Goal: Task Accomplishment & Management: Use online tool/utility

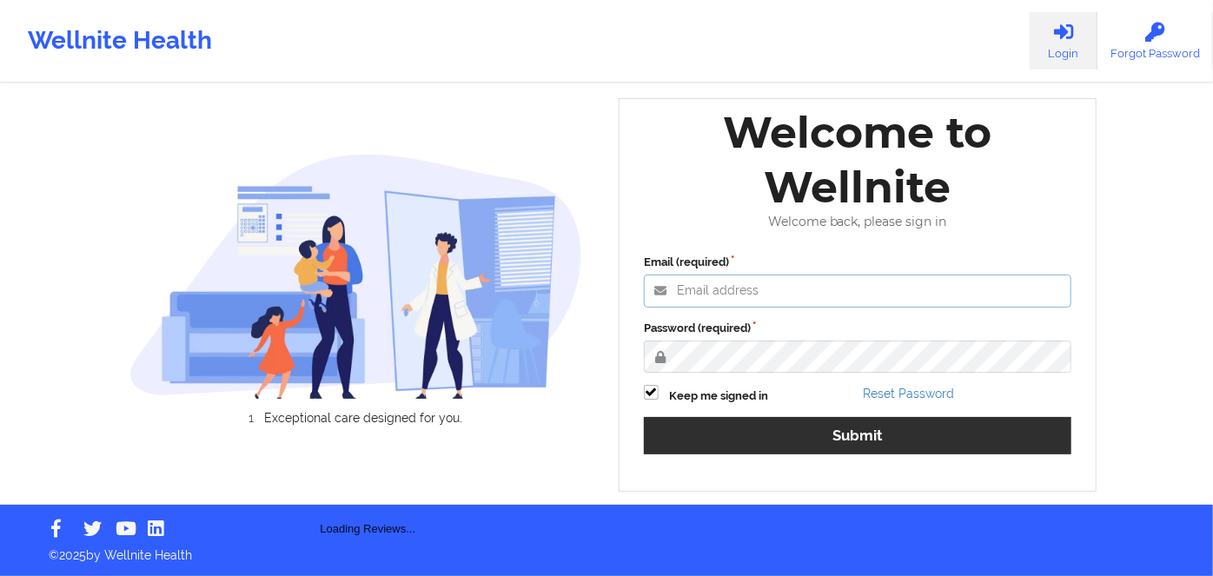
type input "[PERSON_NAME][EMAIL_ADDRESS][DOMAIN_NAME]"
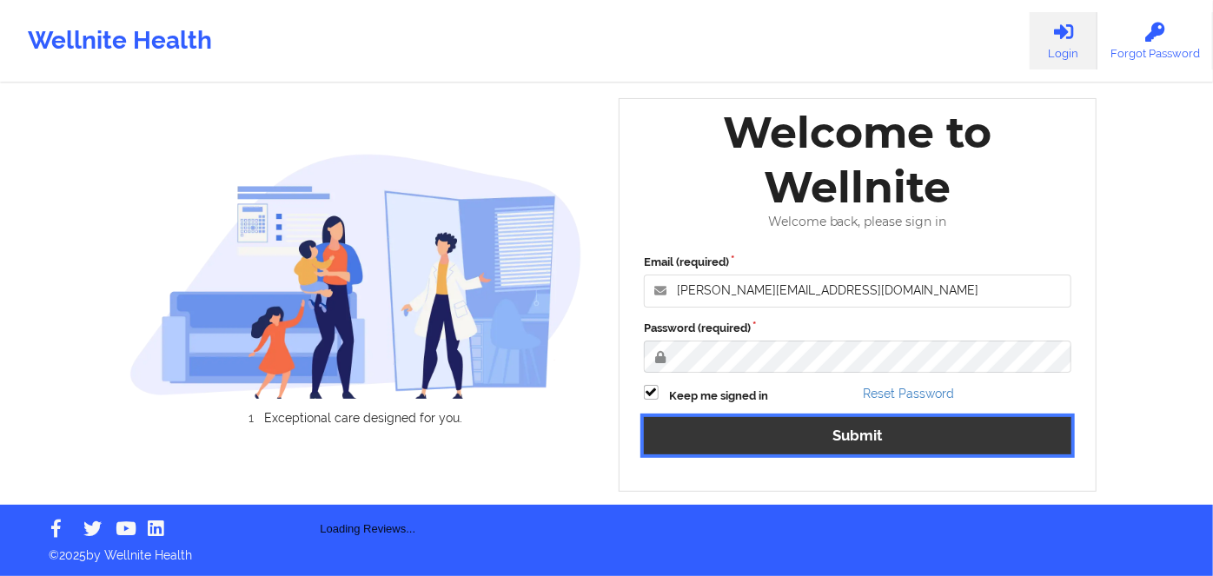
drag, startPoint x: 889, startPoint y: 433, endPoint x: 869, endPoint y: 392, distance: 46.6
click at [889, 433] on button "Submit" at bounding box center [857, 435] width 427 height 37
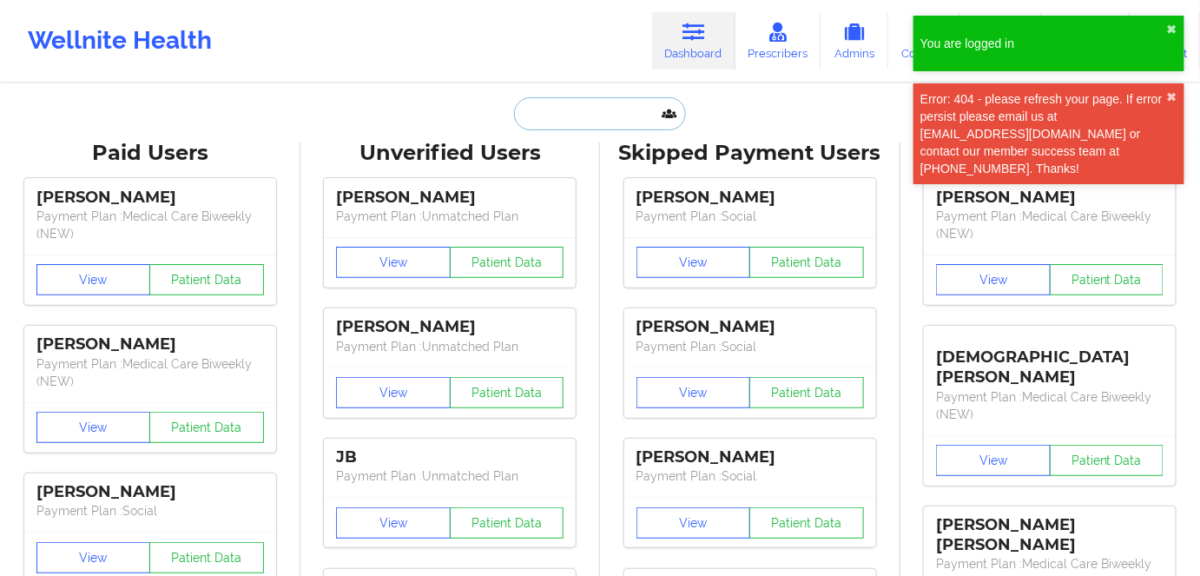
click at [596, 121] on input "text" at bounding box center [600, 113] width 172 height 33
paste input "[PERSON_NAME] Nayary [PERSON_NAME]"
type input "[PERSON_NAME] Nayary [PERSON_NAME]"
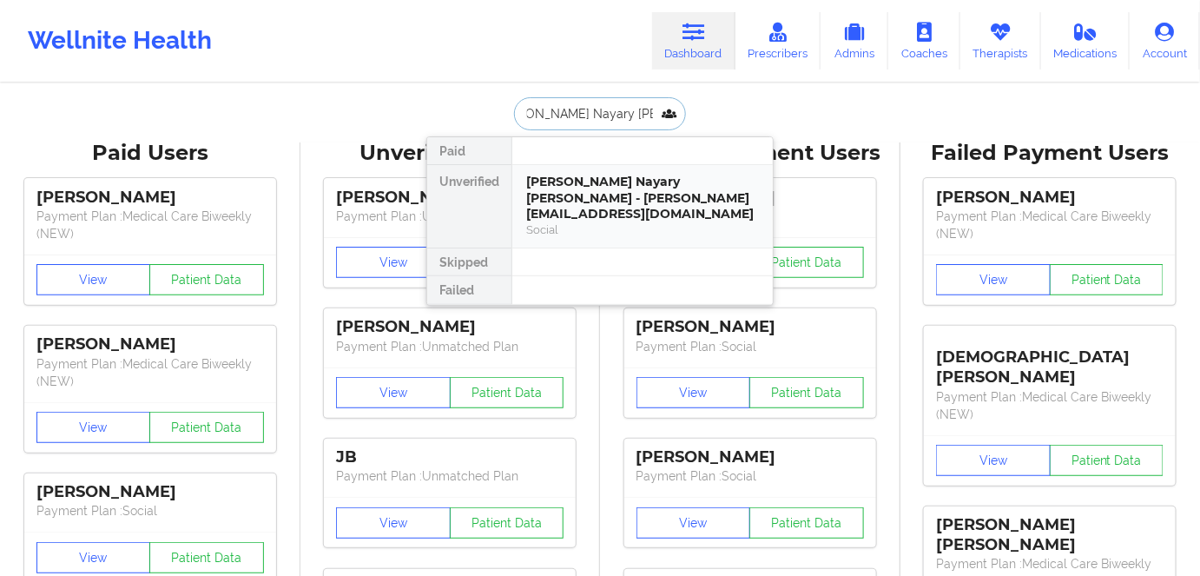
click at [602, 222] on div "Social" at bounding box center [642, 229] width 233 height 15
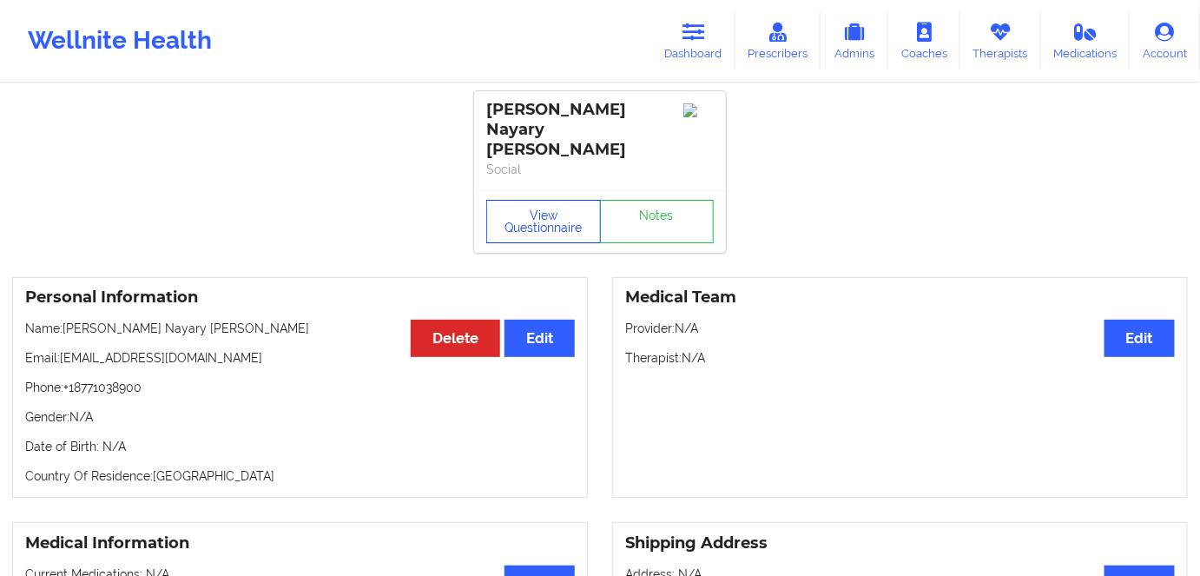
drag, startPoint x: 558, startPoint y: 209, endPoint x: 592, endPoint y: 151, distance: 67.3
click at [558, 209] on button "View Questionnaire" at bounding box center [543, 221] width 115 height 43
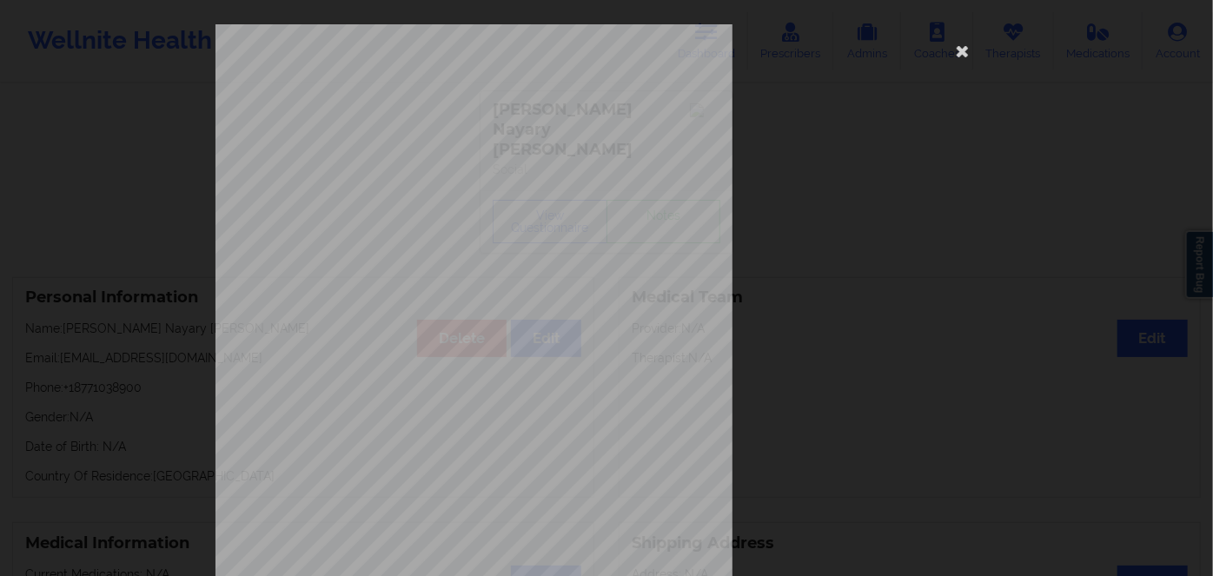
scroll to position [252, 0]
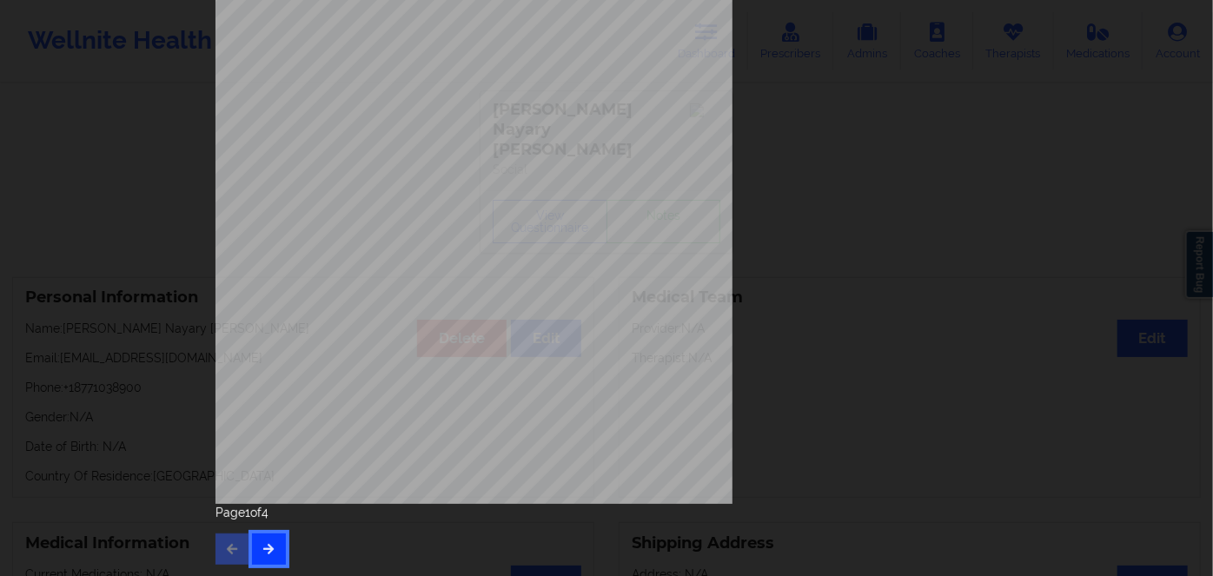
click at [275, 538] on button "button" at bounding box center [269, 548] width 34 height 31
click at [265, 546] on icon "button" at bounding box center [268, 548] width 15 height 10
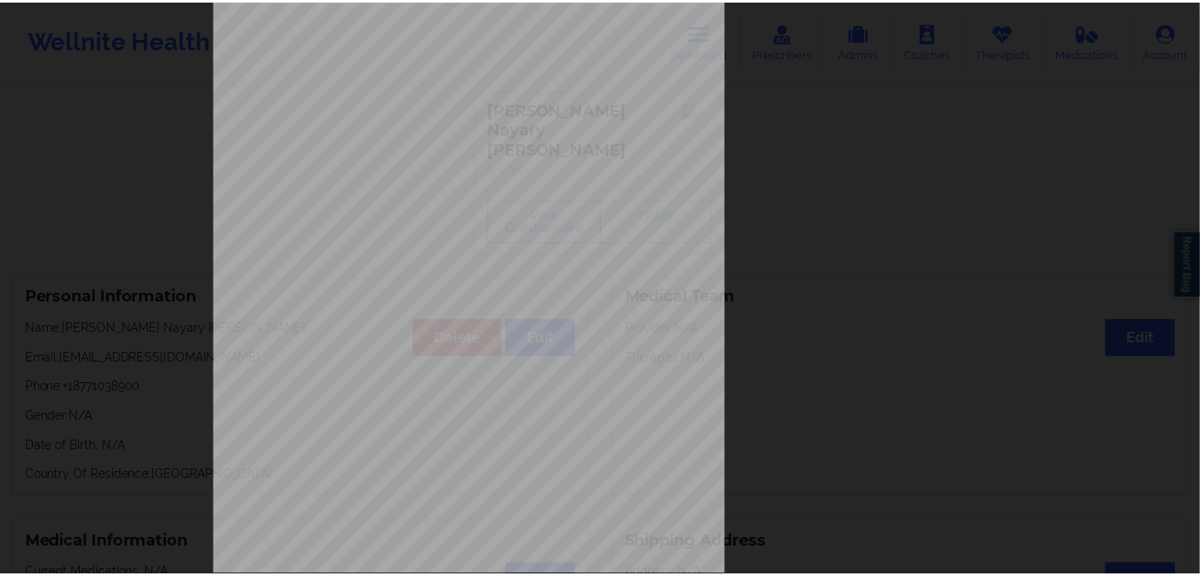
scroll to position [0, 0]
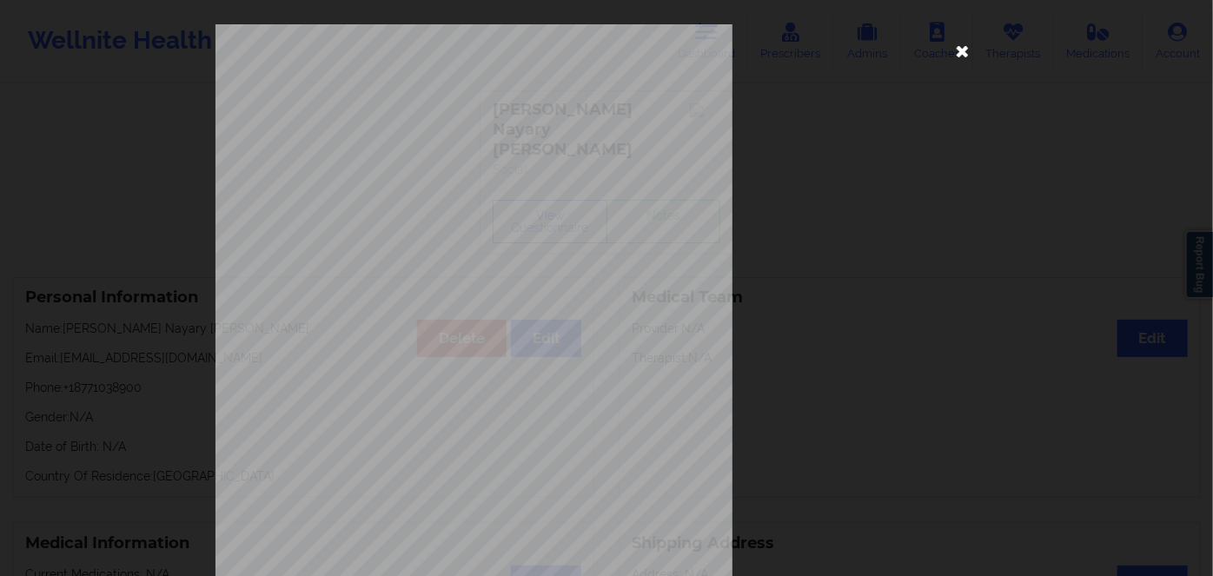
click at [966, 51] on icon at bounding box center [963, 50] width 28 height 28
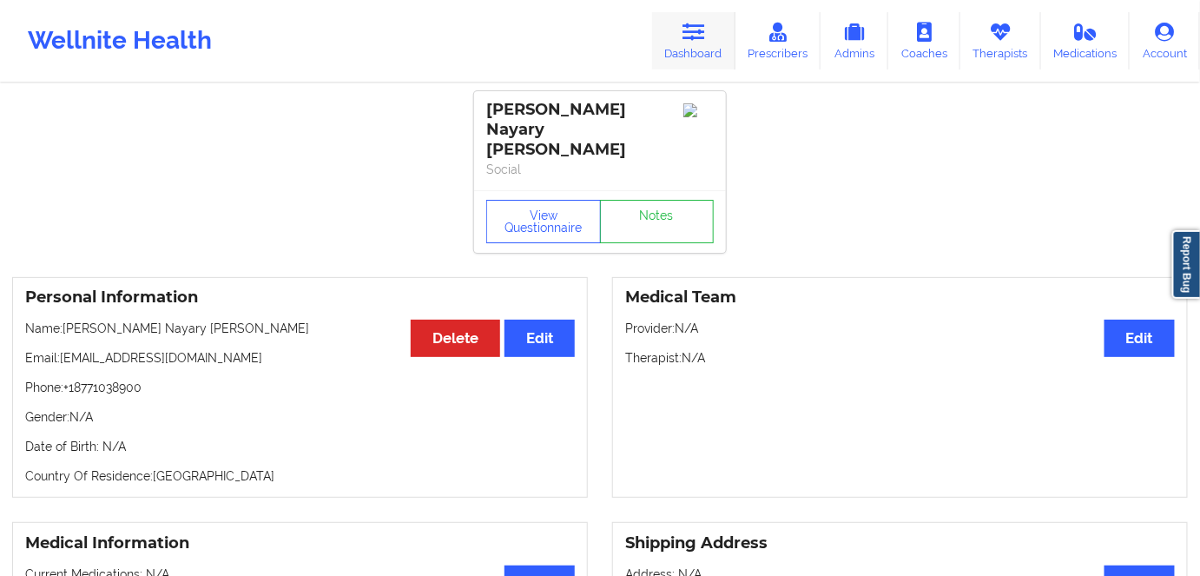
click at [684, 28] on link "Dashboard" at bounding box center [693, 40] width 83 height 57
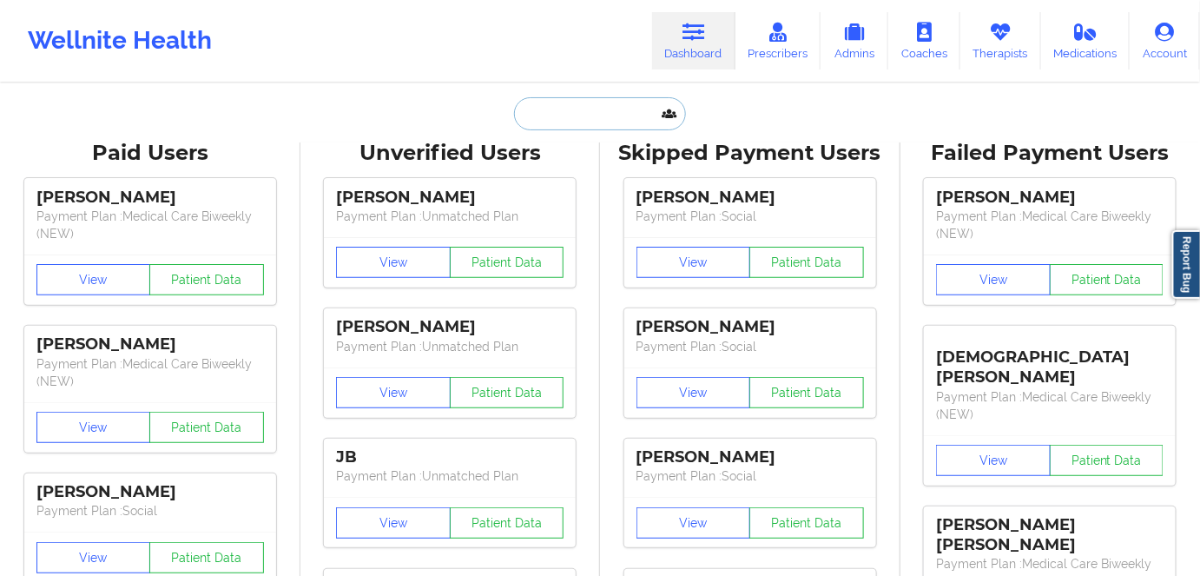
click at [609, 97] on input "text" at bounding box center [600, 113] width 172 height 33
paste input "[PERSON_NAME]"
type input "[PERSON_NAME]"
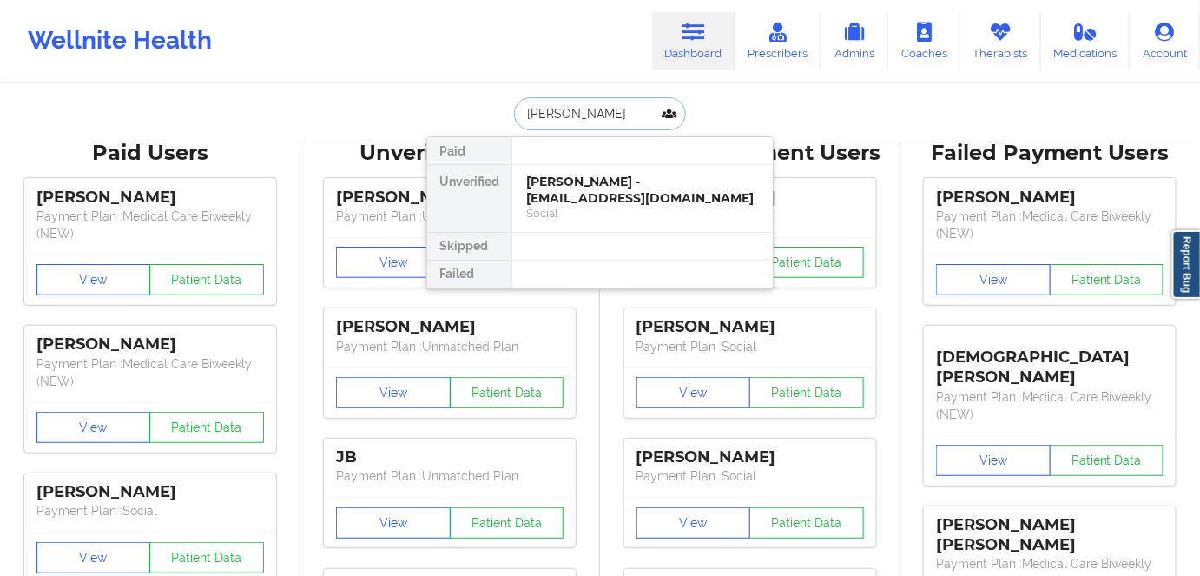
drag, startPoint x: 678, startPoint y: 196, endPoint x: 716, endPoint y: 10, distance: 190.5
click at [678, 197] on div "[PERSON_NAME] - [EMAIL_ADDRESS][DOMAIN_NAME]" at bounding box center [642, 190] width 233 height 32
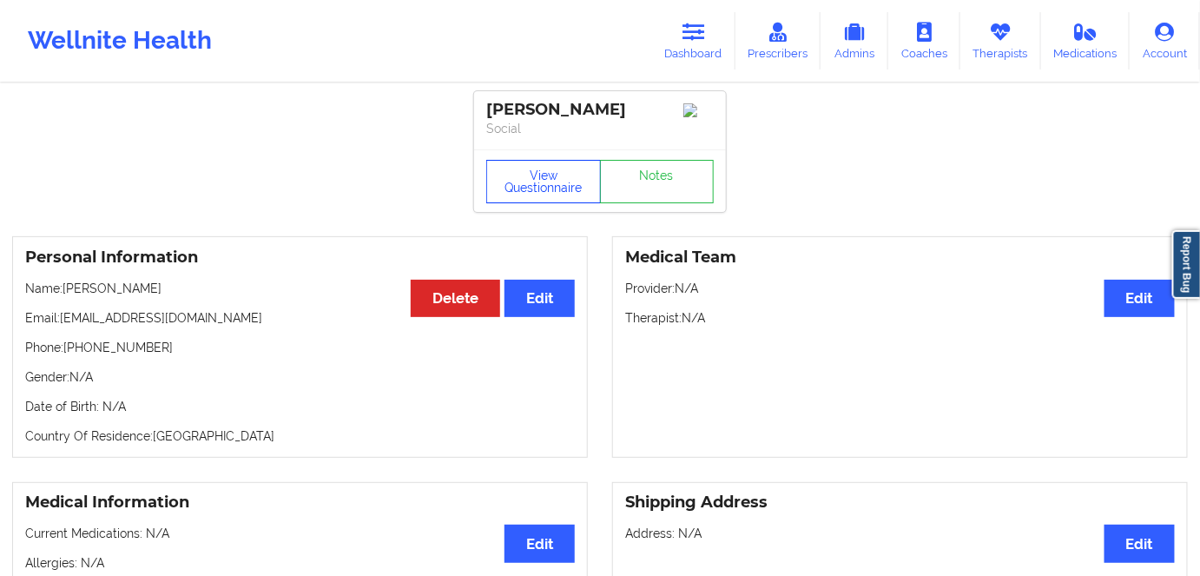
drag, startPoint x: 518, startPoint y: 188, endPoint x: 516, endPoint y: 177, distance: 10.6
click at [518, 188] on button "View Questionnaire" at bounding box center [543, 181] width 115 height 43
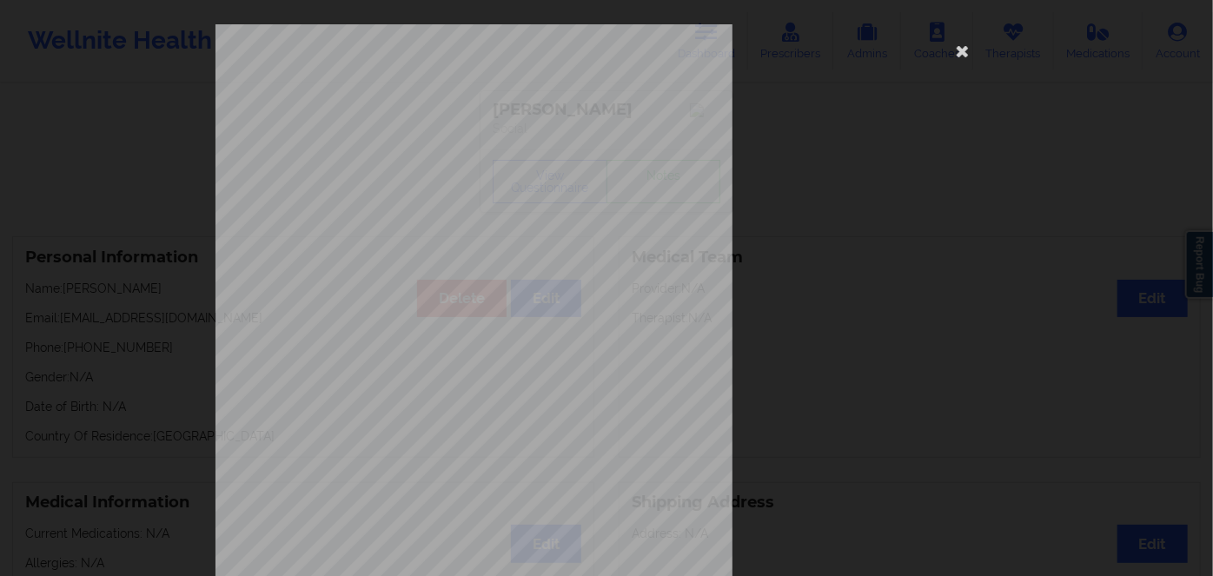
scroll to position [252, 0]
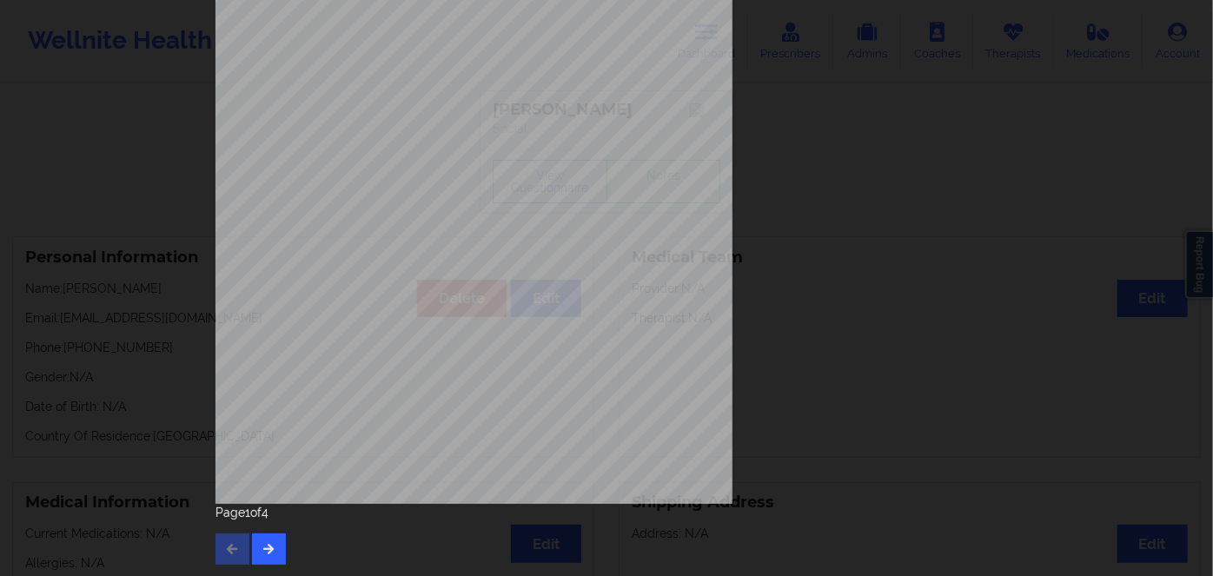
click at [282, 558] on div "Page 1 of 4" at bounding box center [606, 534] width 782 height 61
click at [264, 550] on icon "button" at bounding box center [268, 548] width 15 height 10
click at [255, 556] on button "button" at bounding box center [269, 548] width 34 height 31
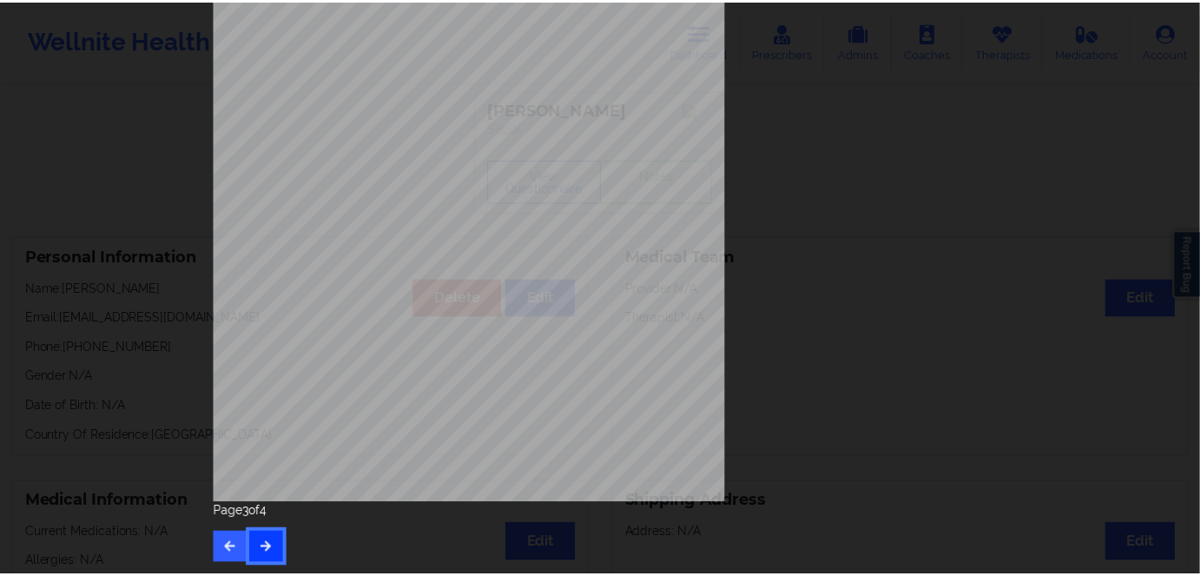
scroll to position [0, 0]
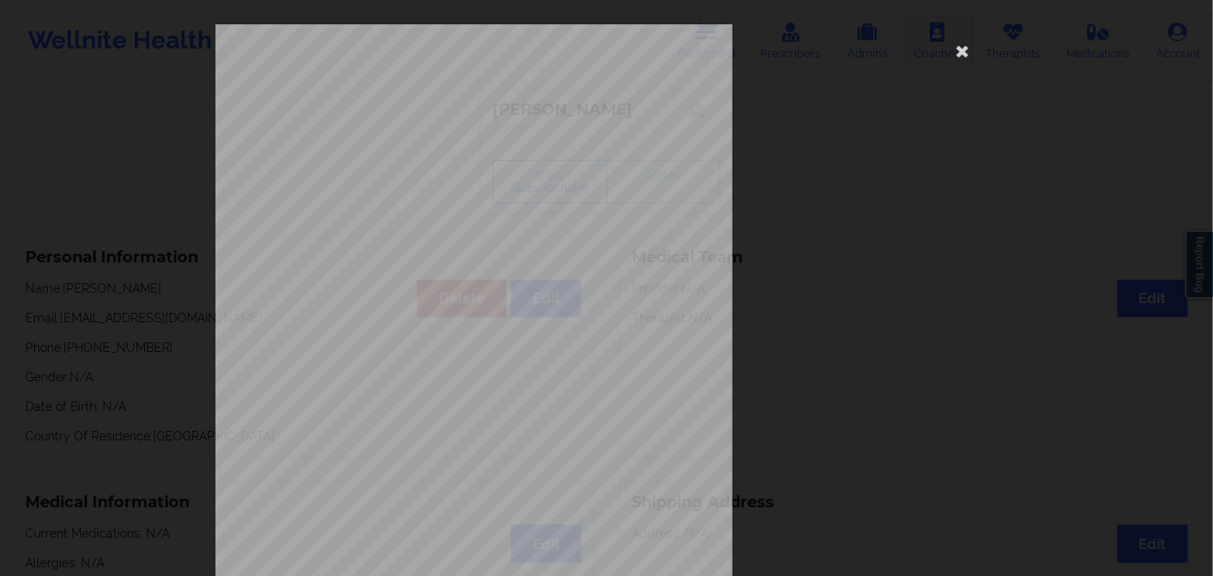
click at [961, 51] on icon at bounding box center [963, 50] width 28 height 28
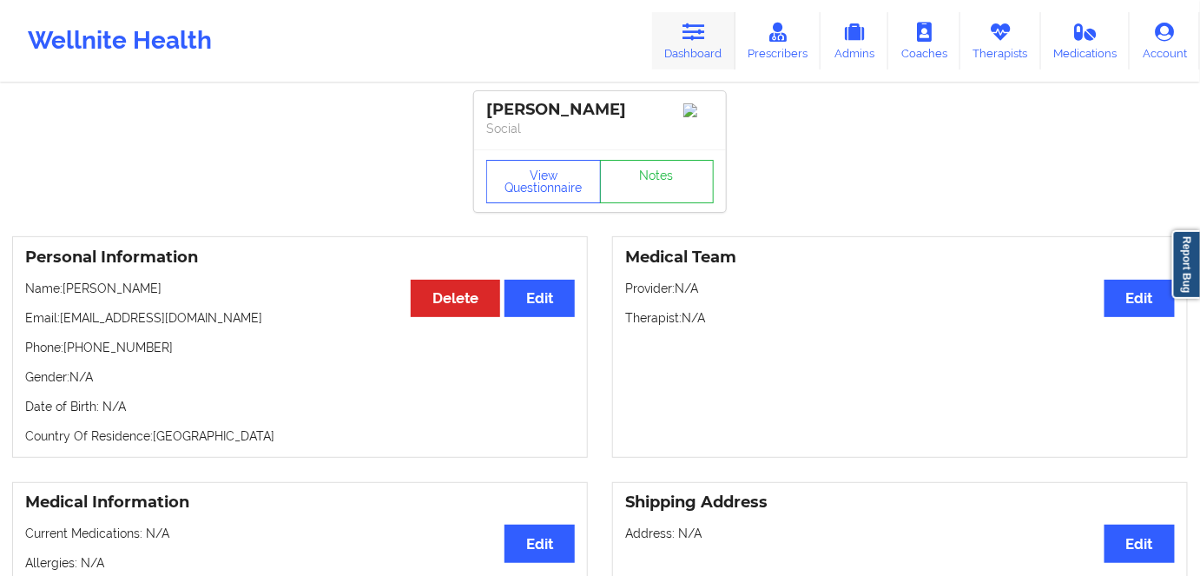
click at [709, 47] on link "Dashboard" at bounding box center [693, 40] width 83 height 57
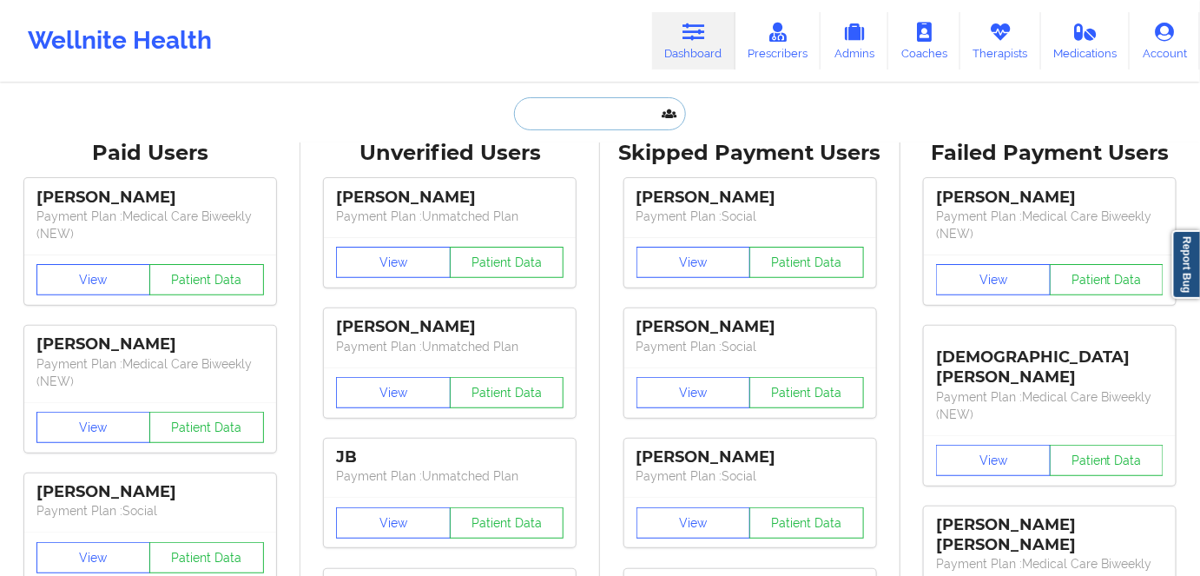
click at [602, 118] on input "text" at bounding box center [600, 113] width 172 height 33
paste input "[PERSON_NAME]"
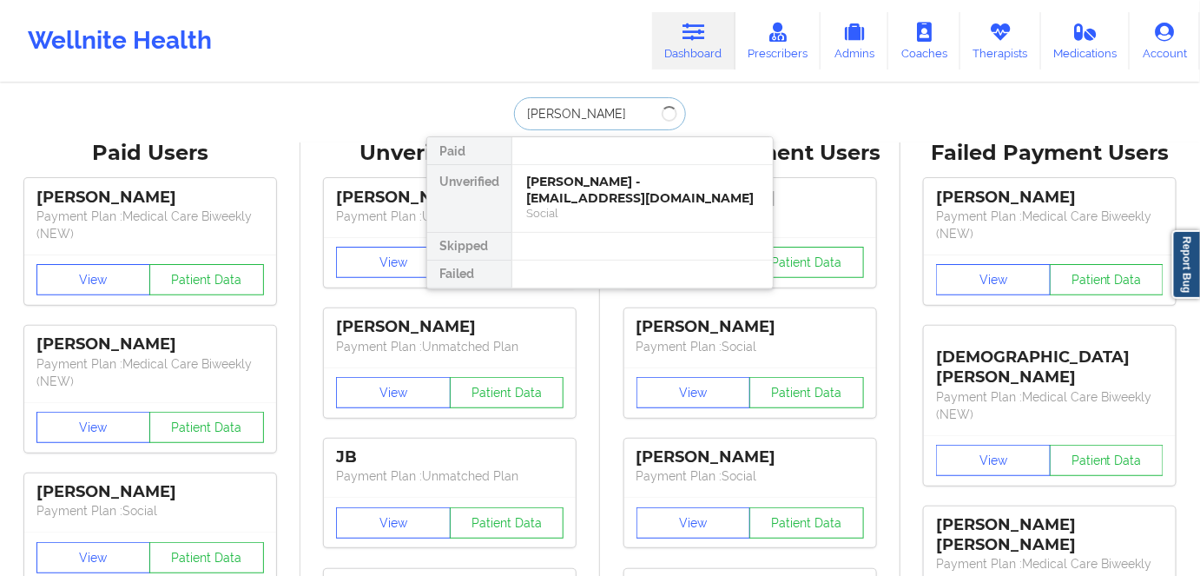
type input "[PERSON_NAME]"
click at [601, 204] on div "[PERSON_NAME] - [EMAIL_ADDRESS][DOMAIN_NAME]" at bounding box center [642, 190] width 233 height 32
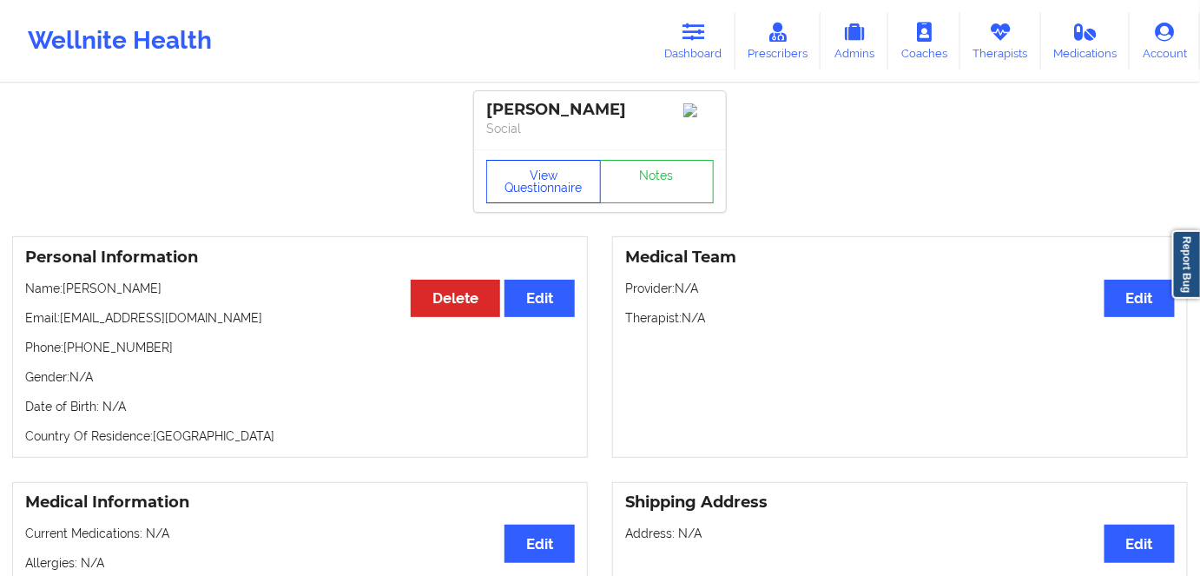
click at [550, 180] on button "View Questionnaire" at bounding box center [543, 181] width 115 height 43
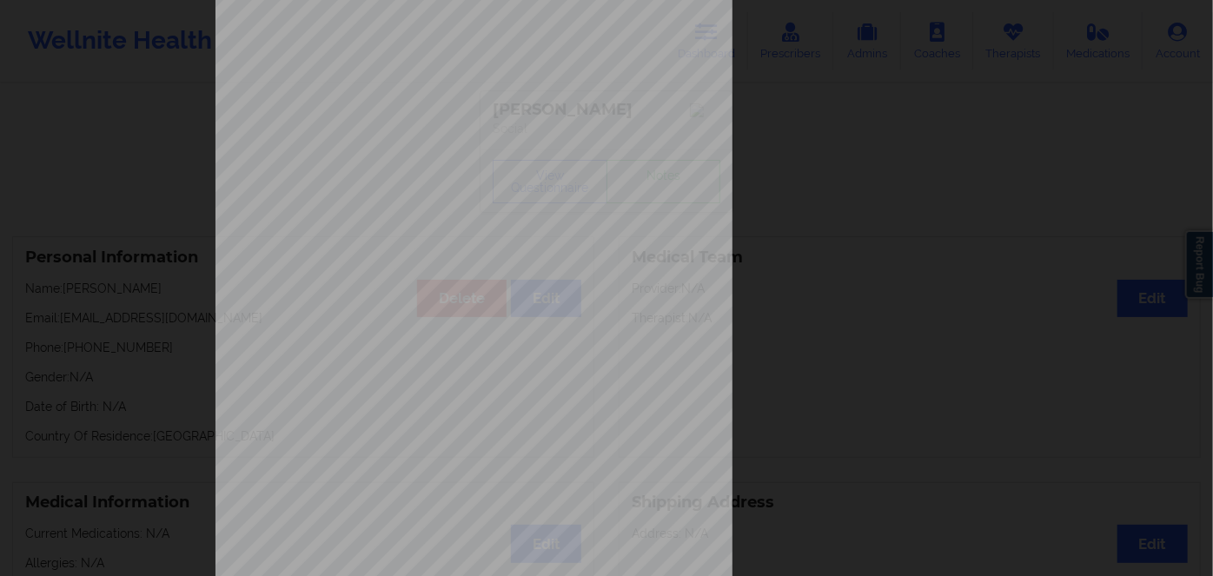
scroll to position [252, 0]
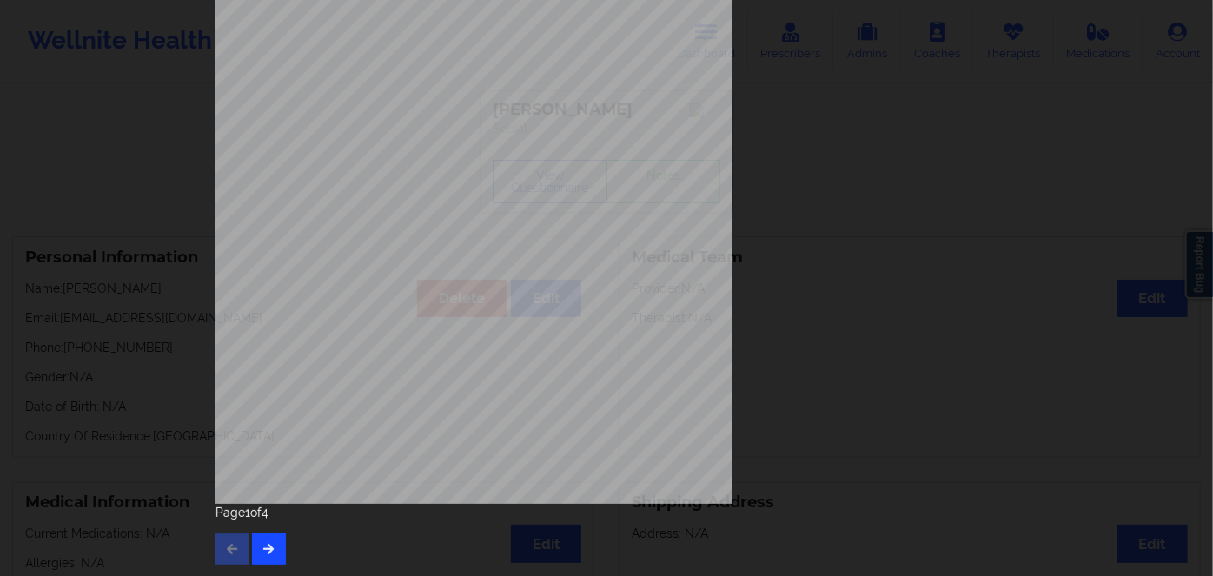
drag, startPoint x: 266, startPoint y: 568, endPoint x: 270, endPoint y: 554, distance: 14.6
click at [266, 565] on div "[STREET_ADDRESS] What state do you live in ? [US_STATE] Full Name [PERSON_NAME]…" at bounding box center [606, 168] width 806 height 817
click at [269, 548] on icon "button" at bounding box center [268, 548] width 15 height 10
click at [275, 539] on button "button" at bounding box center [269, 548] width 34 height 31
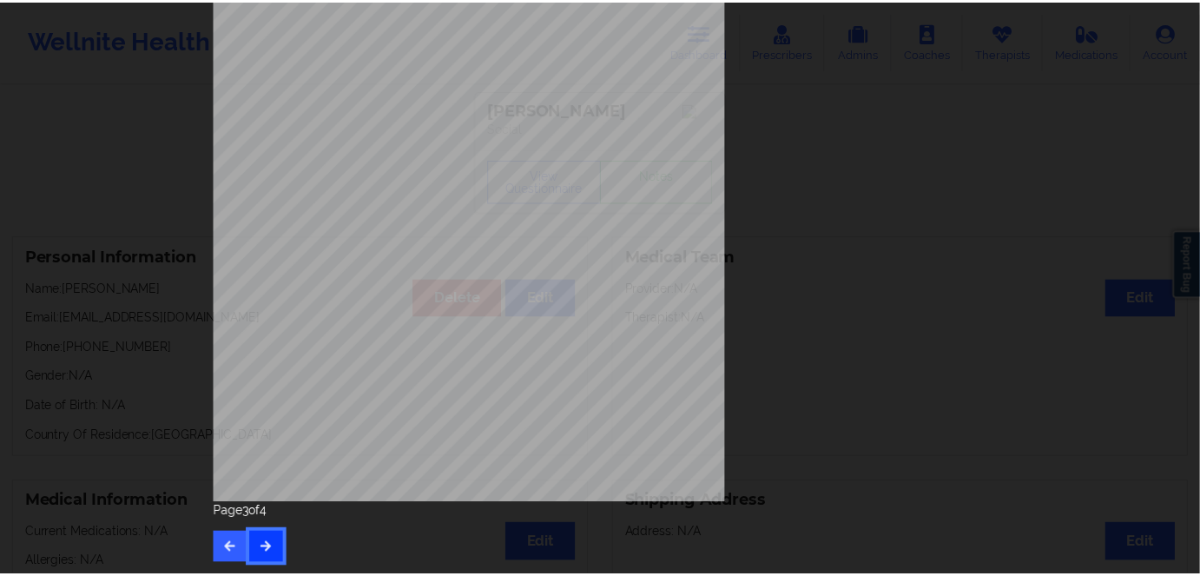
scroll to position [0, 0]
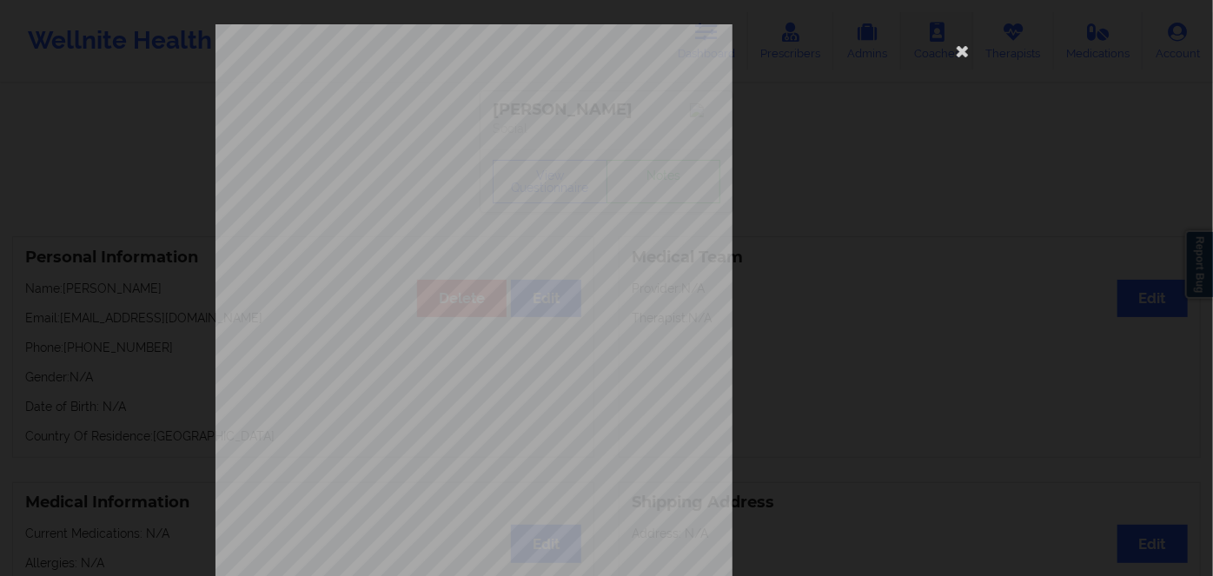
click at [971, 56] on icon at bounding box center [963, 50] width 28 height 28
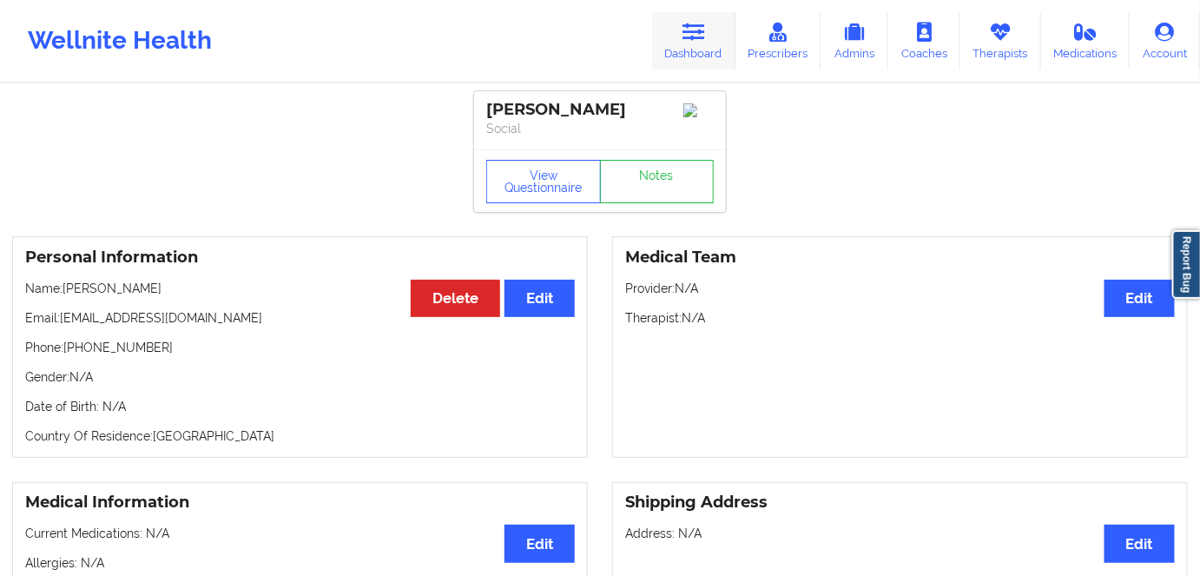
click at [704, 42] on link "Dashboard" at bounding box center [693, 40] width 83 height 57
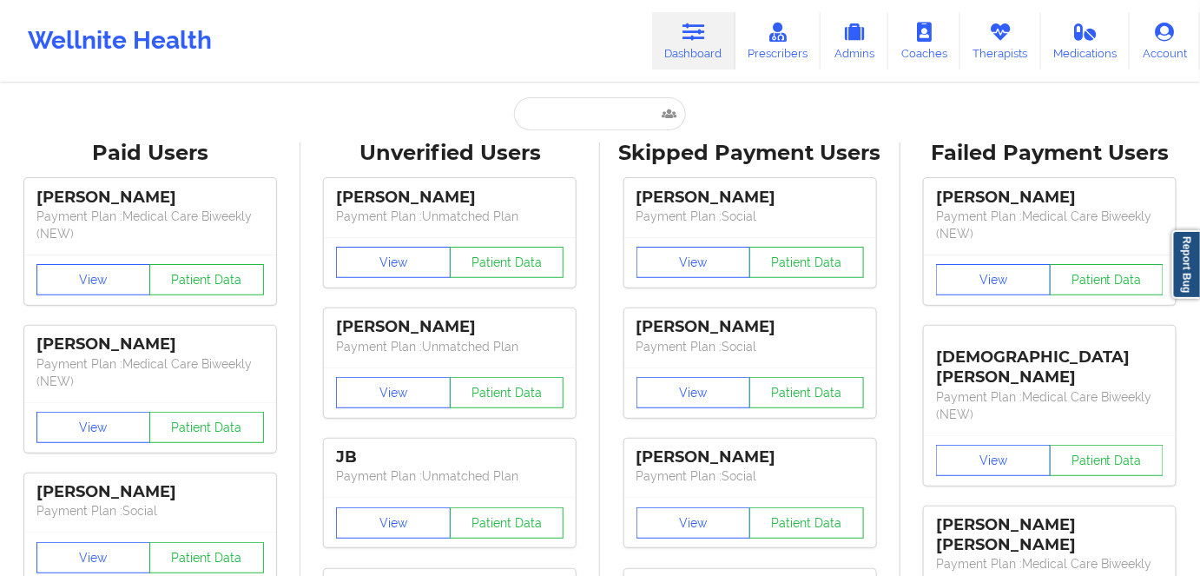
drag, startPoint x: 591, startPoint y: 85, endPoint x: 578, endPoint y: 114, distance: 31.5
click at [577, 116] on input "text" at bounding box center [600, 113] width 172 height 33
paste input "[PERSON_NAME]"
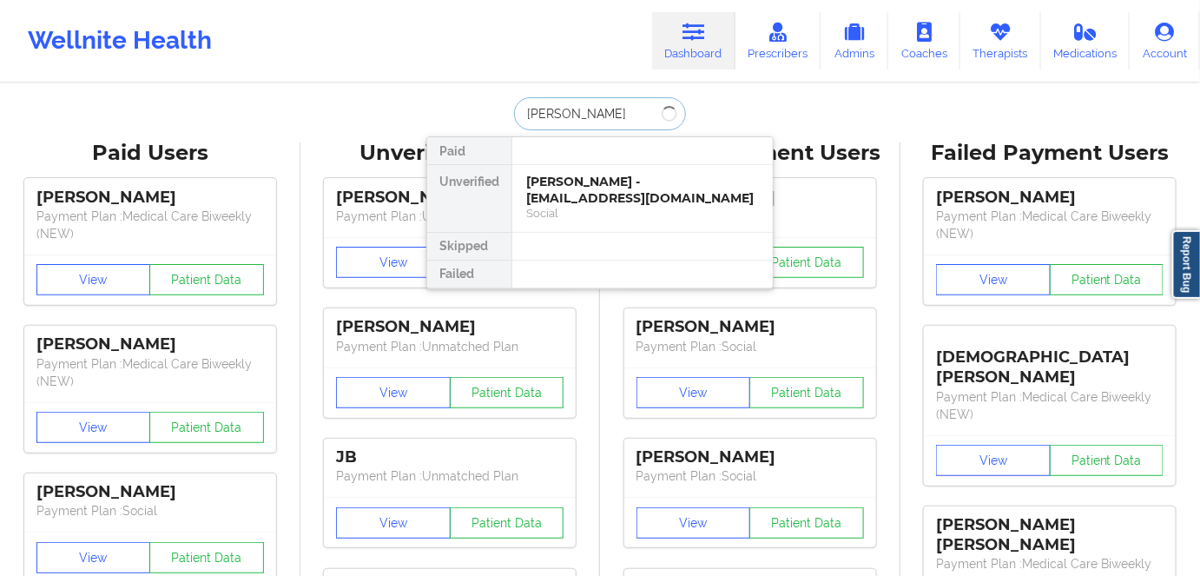
type input "[PERSON_NAME]"
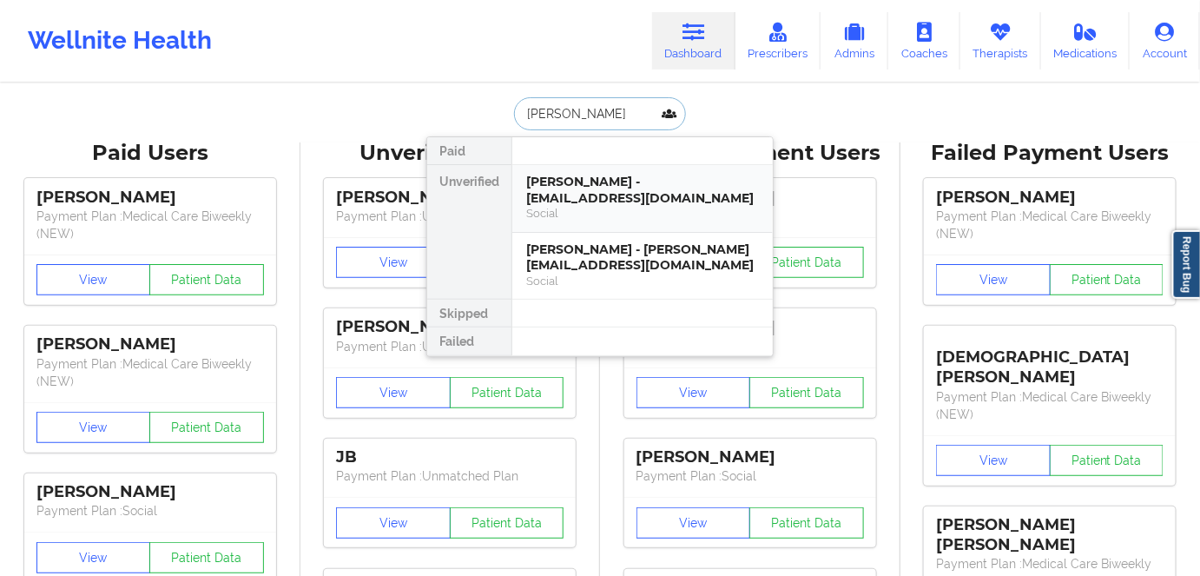
click at [699, 210] on div "Social" at bounding box center [642, 213] width 233 height 15
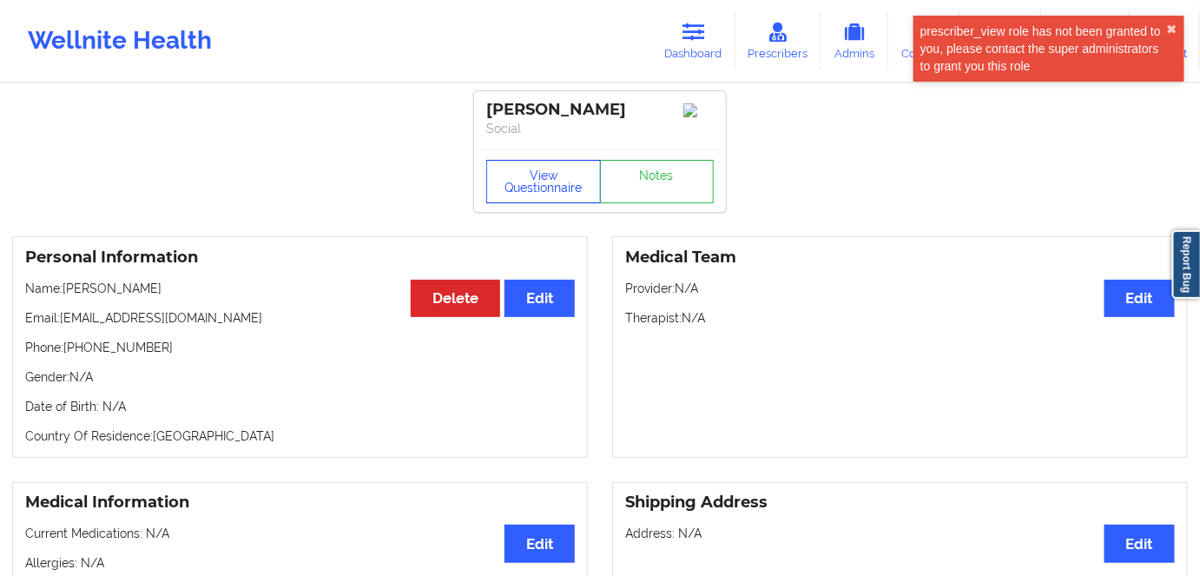
click at [536, 192] on button "View Questionnaire" at bounding box center [543, 181] width 115 height 43
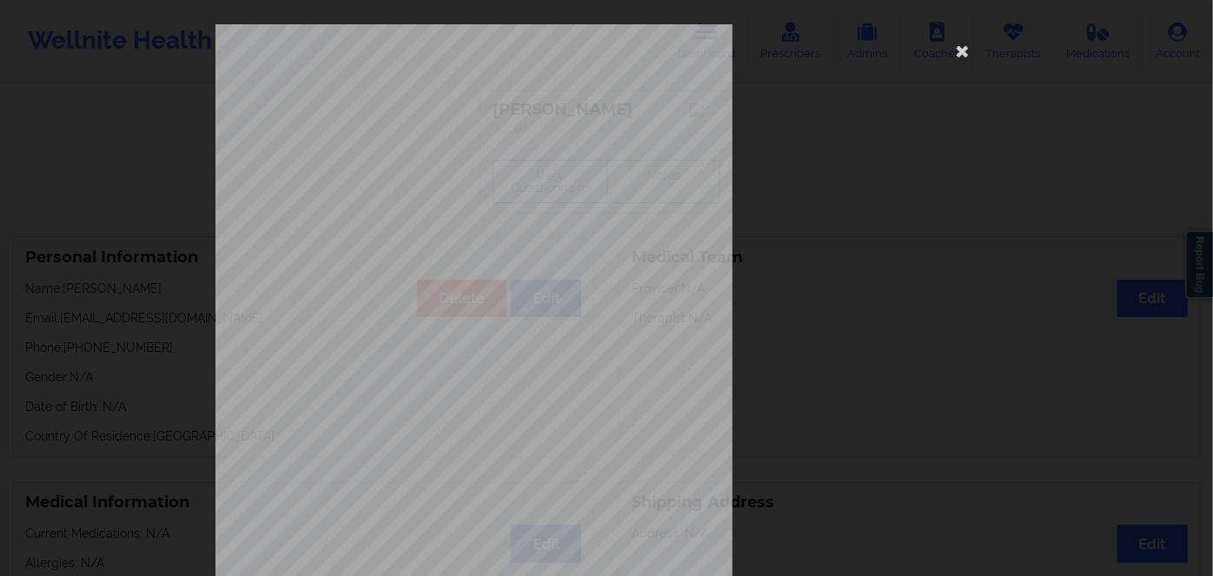
scroll to position [252, 0]
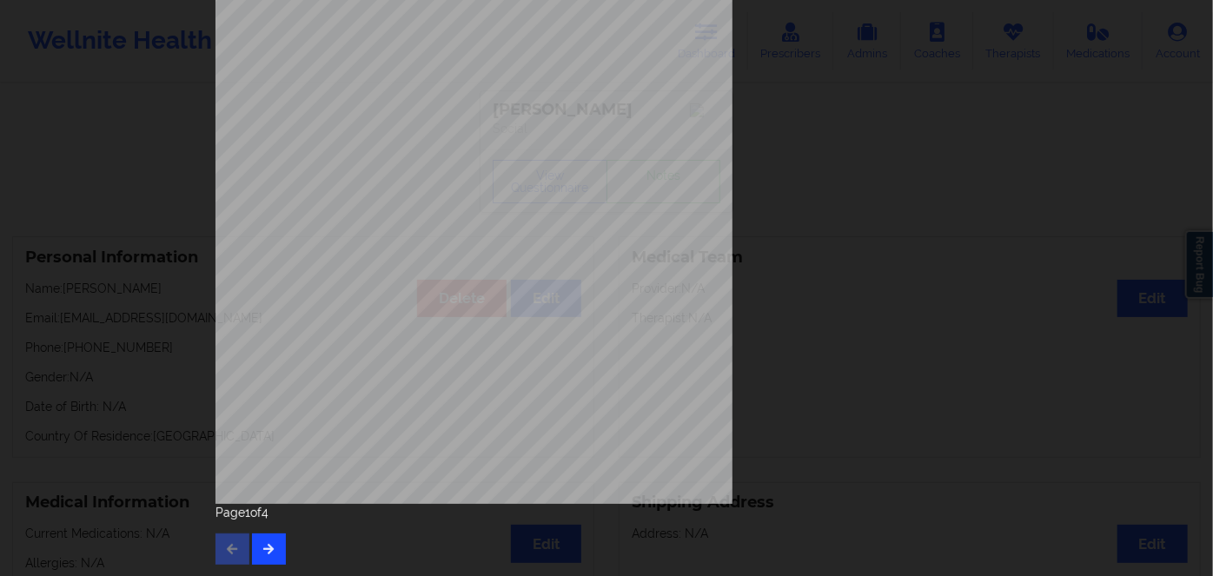
click at [261, 561] on div "[STREET_ADDRESS] What state do you live in ? [US_STATE] Full Name [PERSON_NAME]…" at bounding box center [606, 168] width 806 height 817
click at [263, 549] on icon "button" at bounding box center [268, 548] width 15 height 10
click at [268, 552] on icon "button" at bounding box center [268, 548] width 15 height 10
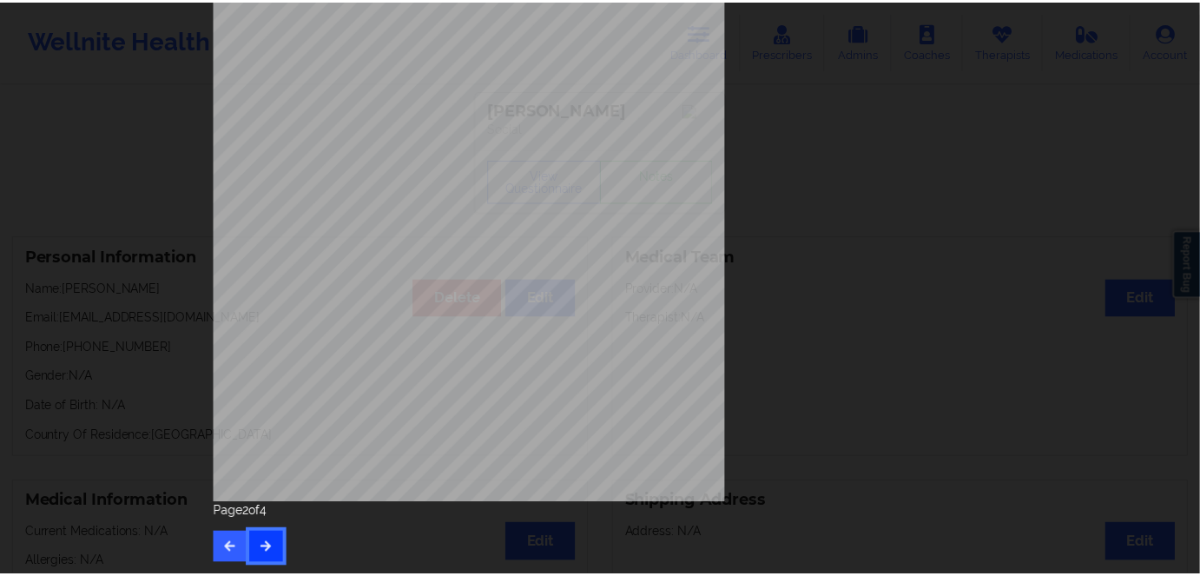
scroll to position [0, 0]
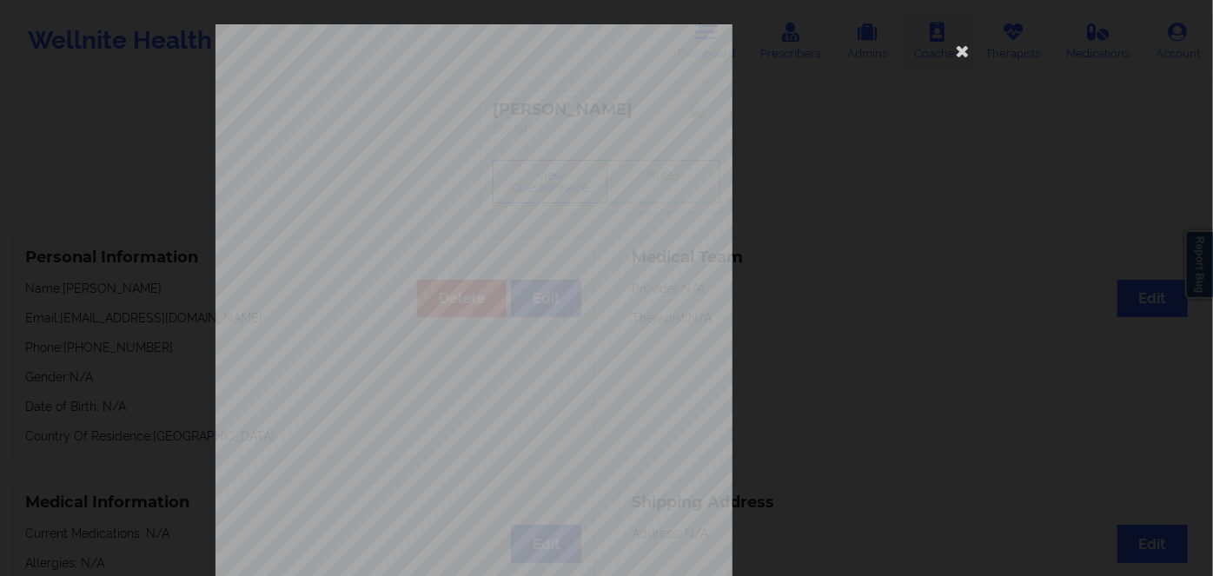
drag, startPoint x: 959, startPoint y: 51, endPoint x: 926, endPoint y: 60, distance: 34.1
click at [960, 51] on icon at bounding box center [963, 50] width 28 height 28
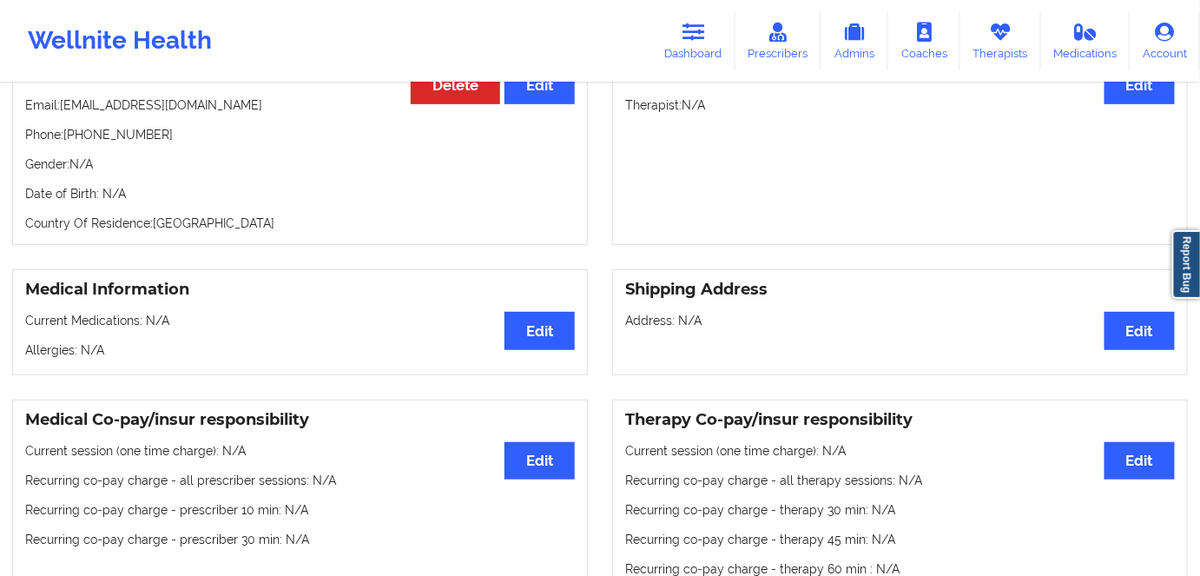
scroll to position [78, 0]
